Goal: Information Seeking & Learning: Understand process/instructions

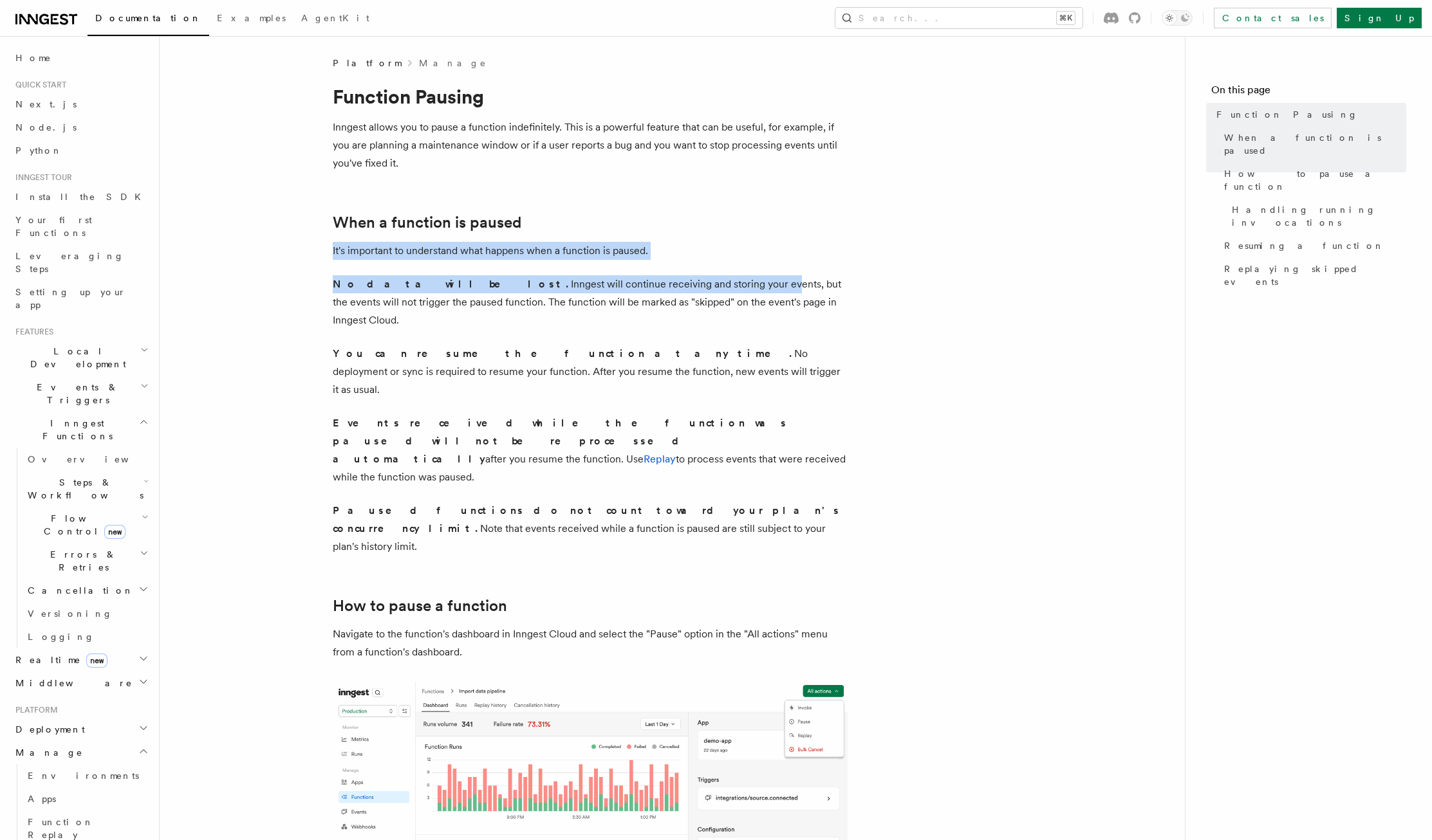
drag, startPoint x: 298, startPoint y: 238, endPoint x: 454, endPoint y: 193, distance: 162.4
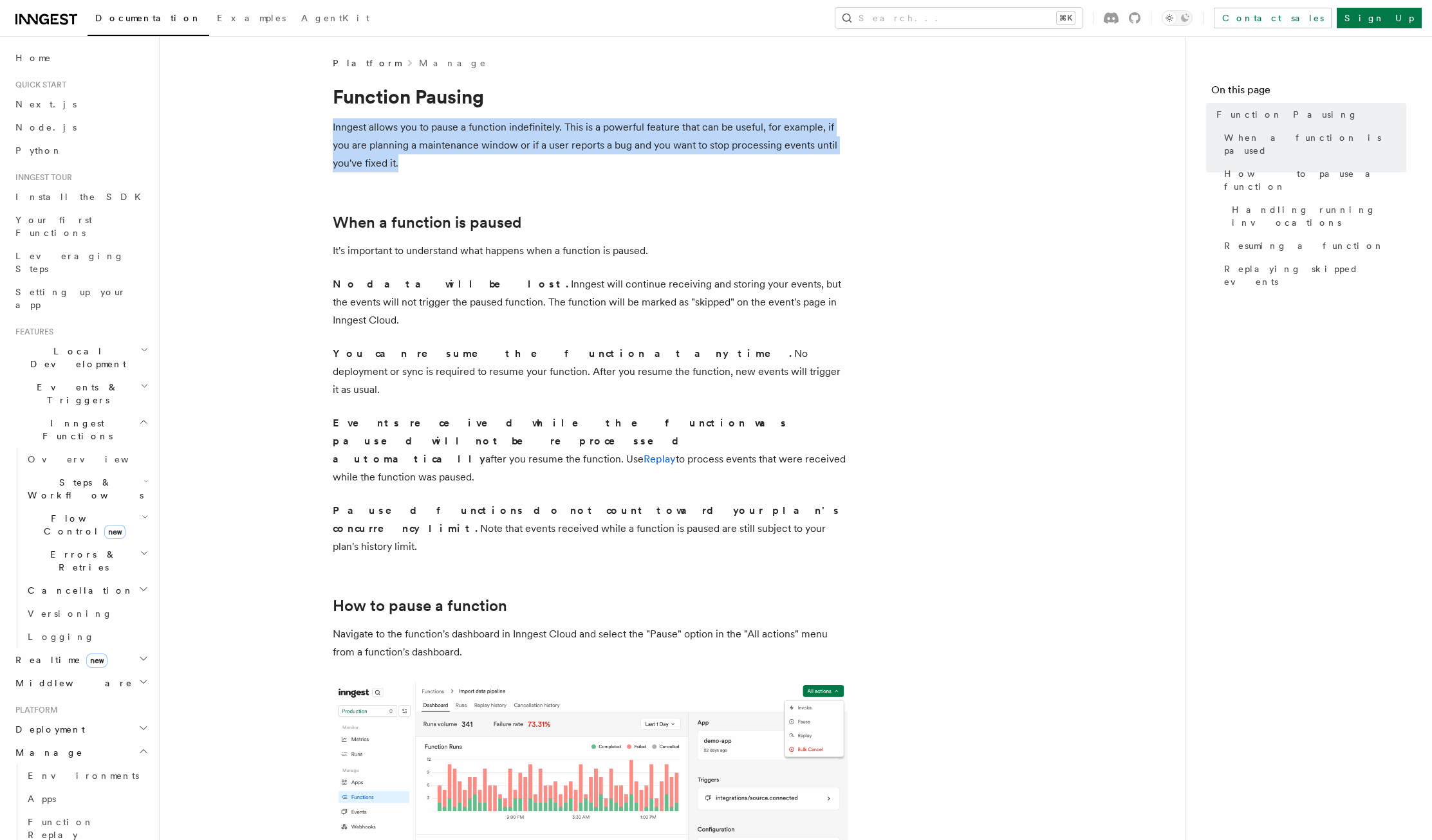
drag, startPoint x: 430, startPoint y: 150, endPoint x: 502, endPoint y: 169, distance: 74.5
click at [502, 169] on p "Inngest allows you to pause a function indefinitely. This is a powerful feature…" at bounding box center [591, 146] width 515 height 54
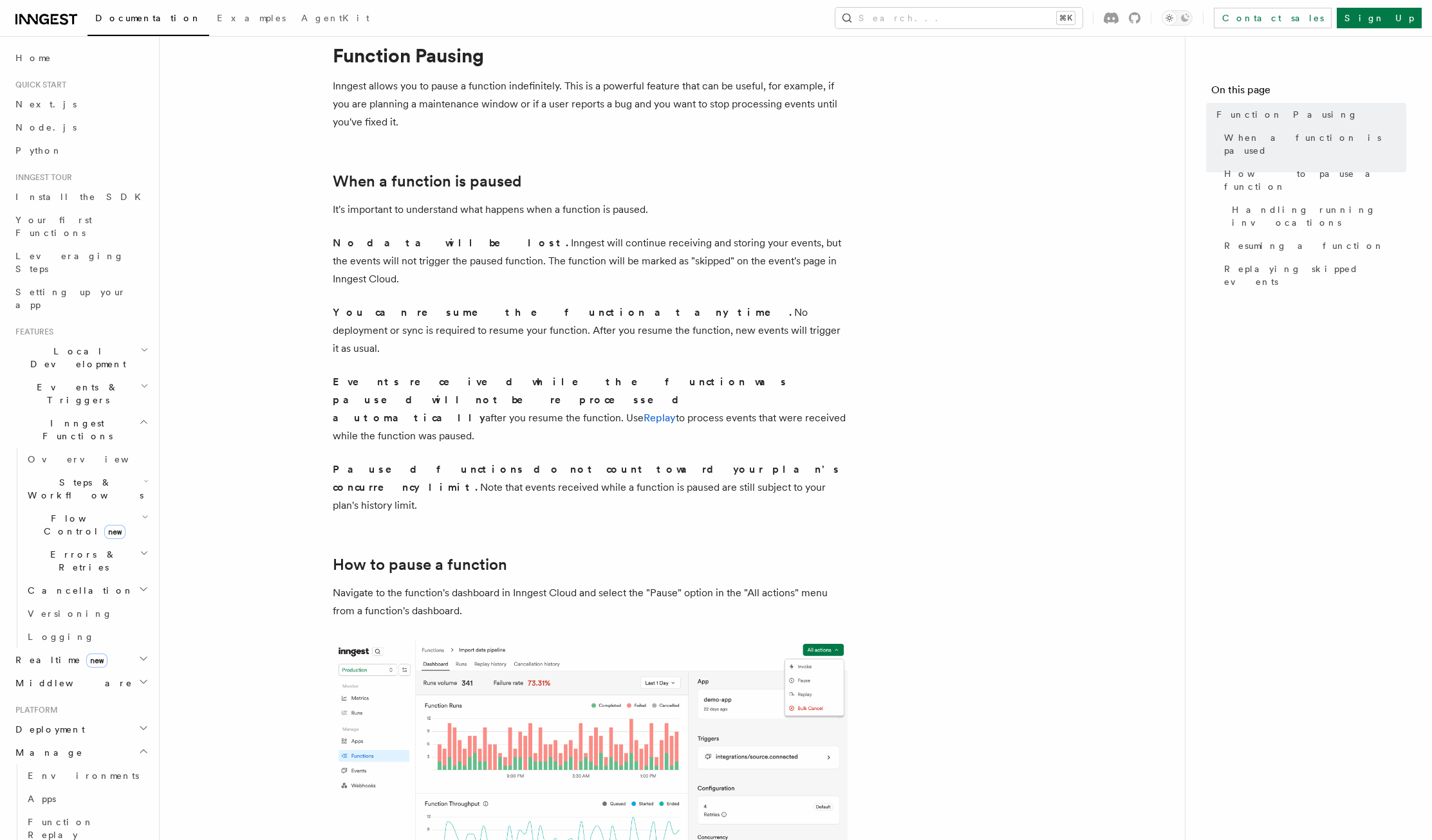
scroll to position [58, 0]
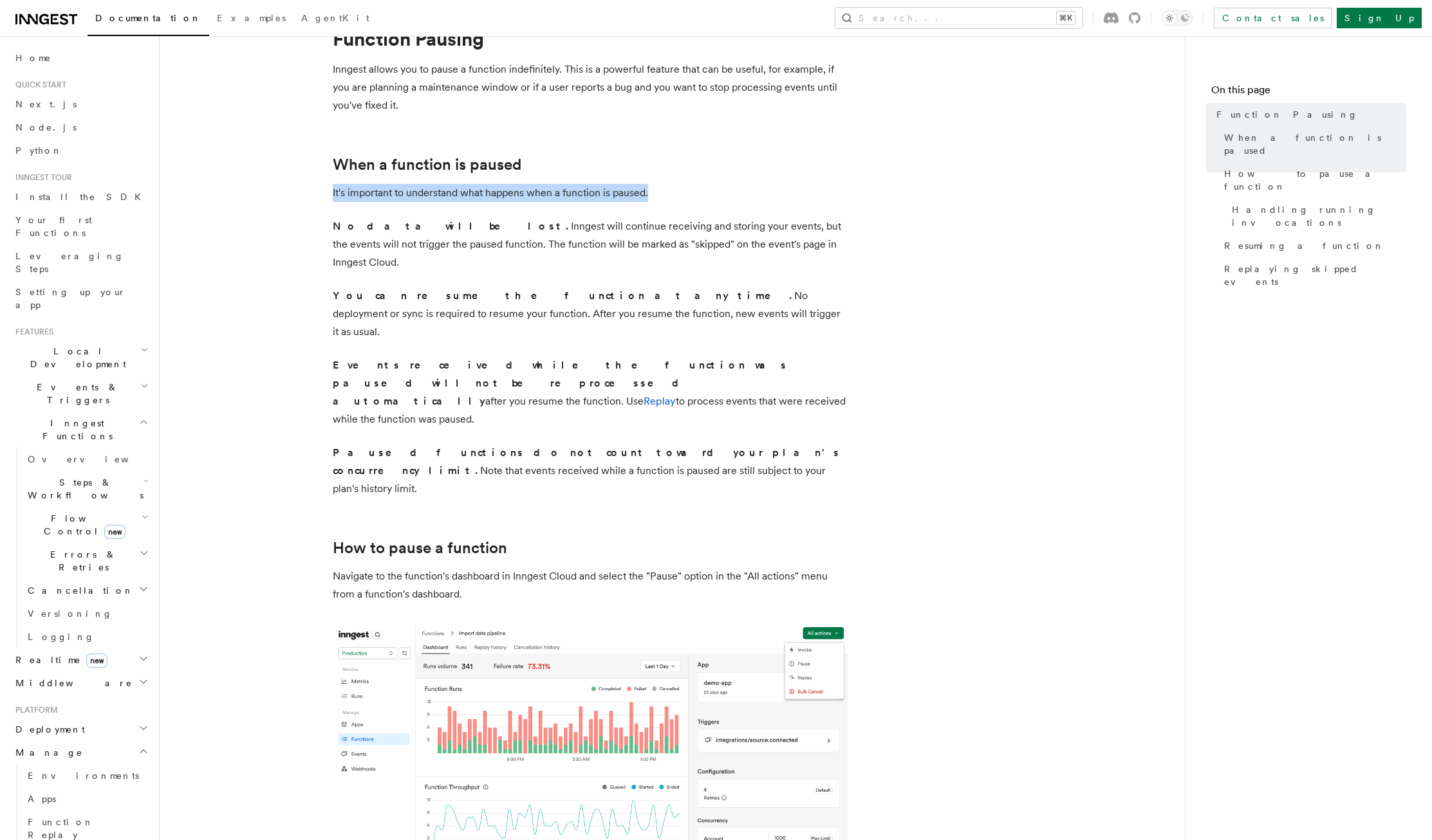
drag, startPoint x: 312, startPoint y: 181, endPoint x: 675, endPoint y: 200, distance: 363.5
click at [675, 200] on p "It's important to understand what happens when a function is paused." at bounding box center [591, 193] width 515 height 18
drag, startPoint x: 296, startPoint y: 216, endPoint x: 817, endPoint y: 248, distance: 522.0
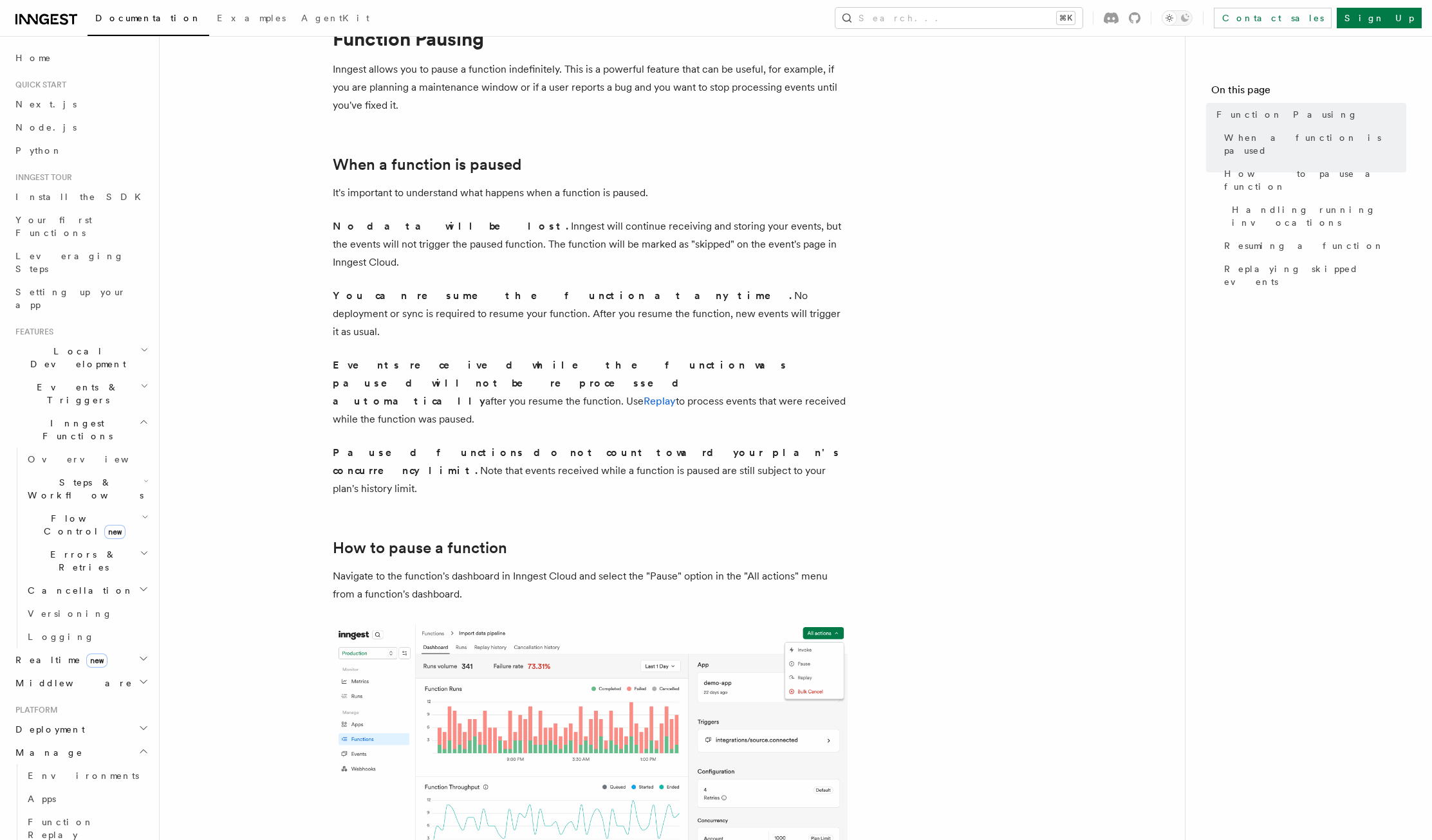
drag, startPoint x: 817, startPoint y: 248, endPoint x: 805, endPoint y: 256, distance: 14.4
click at [817, 248] on p "No data will be lost. Inngest will continue receiving and storing your events, …" at bounding box center [591, 244] width 515 height 54
drag, startPoint x: 589, startPoint y: 300, endPoint x: 267, endPoint y: 280, distance: 322.6
drag, startPoint x: 511, startPoint y: 352, endPoint x: 758, endPoint y: 354, distance: 247.0
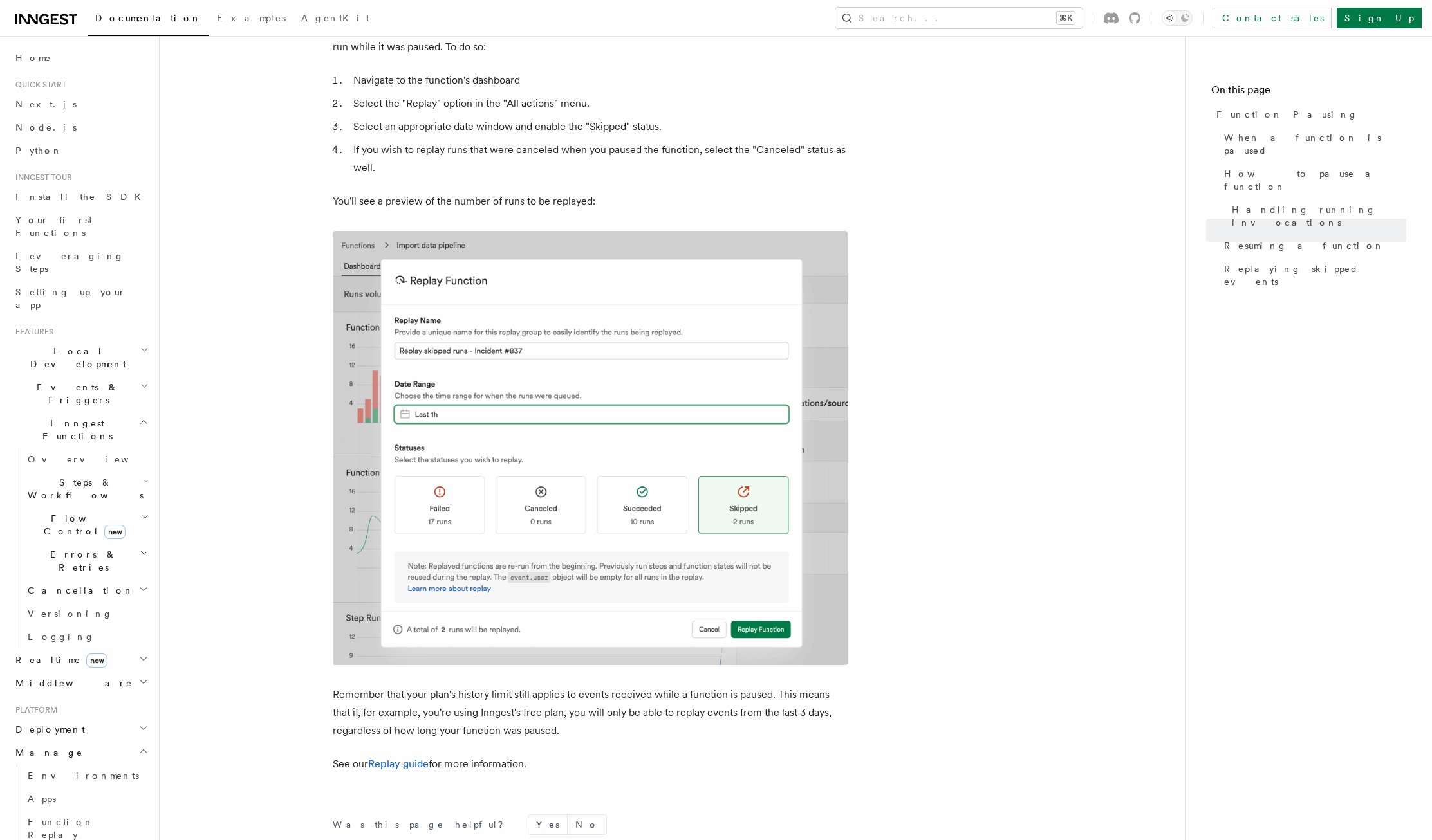
scroll to position [2048, 0]
